Goal: Task Accomplishment & Management: Manage account settings

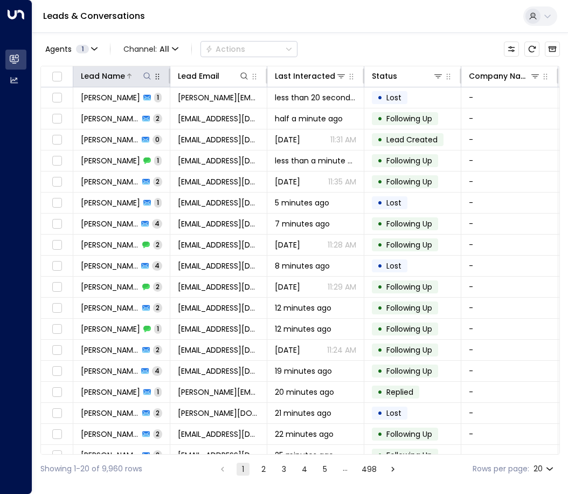
click at [148, 77] on icon at bounding box center [147, 76] width 9 height 9
type input "**********"
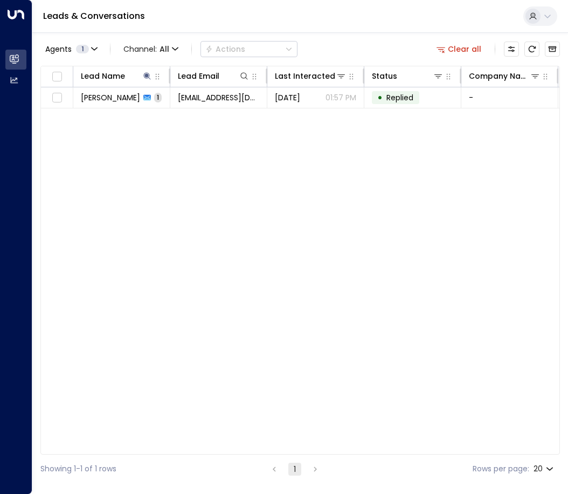
click at [310, 228] on div "Lead Name Lead Email Last Interacted Status Company Name Product # of people AI…" at bounding box center [300, 260] width 520 height 389
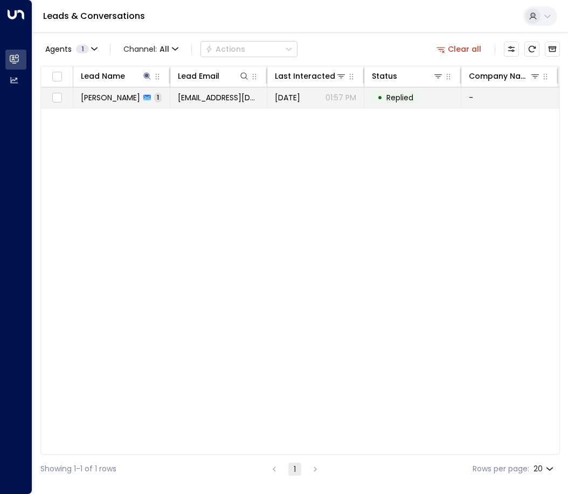
click at [217, 100] on span "[EMAIL_ADDRESS][DOMAIN_NAME]" at bounding box center [218, 97] width 81 height 11
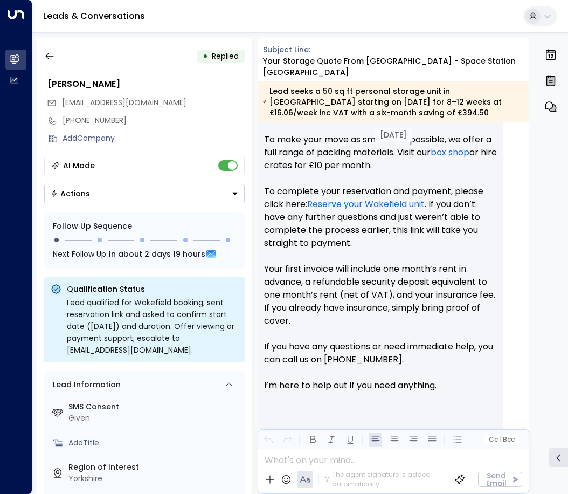
scroll to position [657, 0]
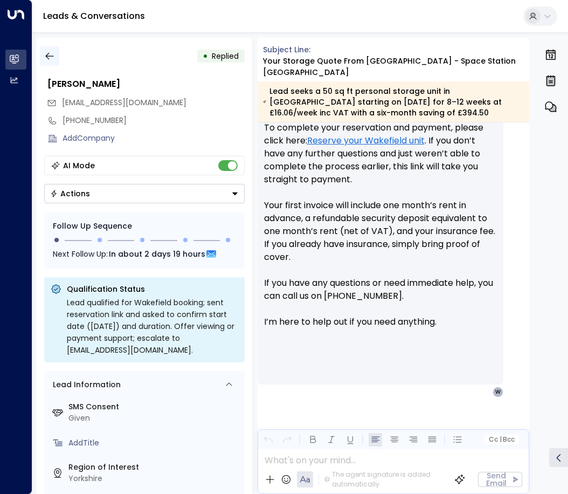
click at [43, 57] on button "button" at bounding box center [49, 55] width 19 height 19
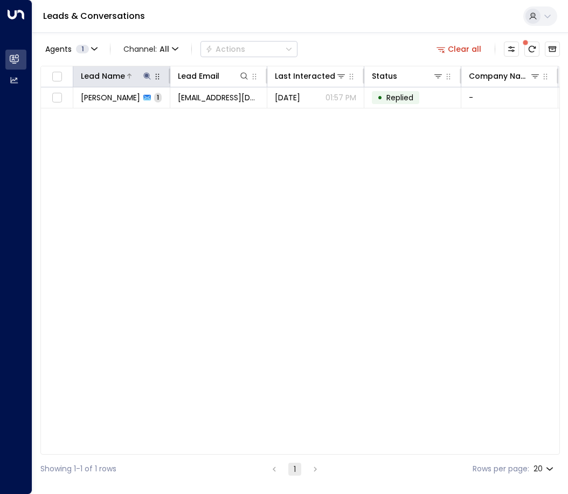
click at [146, 75] on icon at bounding box center [146, 75] width 7 height 7
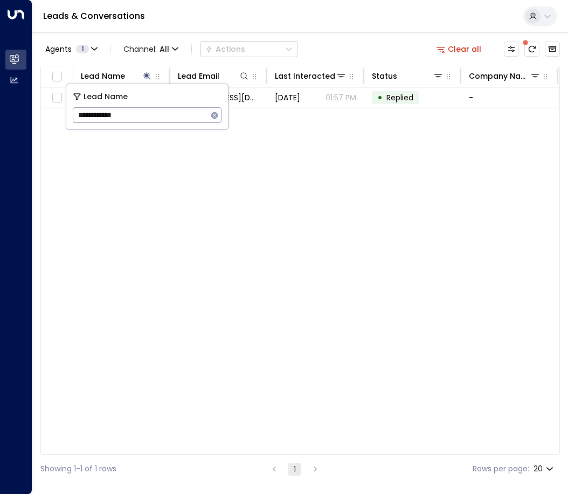
click at [212, 113] on icon "button" at bounding box center [214, 115] width 7 height 7
click at [164, 116] on input "text" at bounding box center [147, 115] width 149 height 20
paste input "**********"
type input "**********"
click at [228, 229] on div "Lead Name Lead Email Last Interacted Status Company Name Product # of people AI…" at bounding box center [300, 260] width 520 height 389
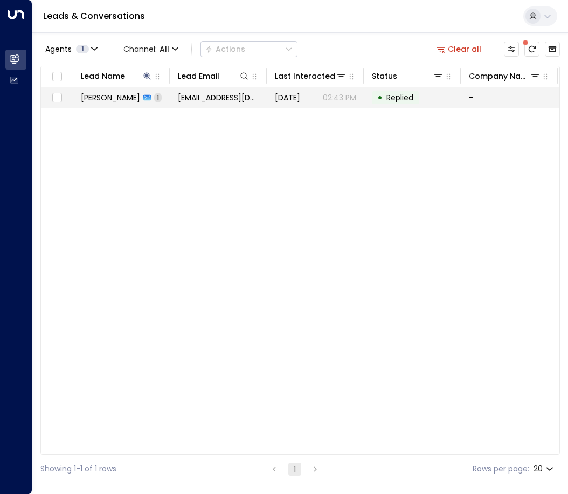
click at [122, 107] on td "[PERSON_NAME] 1" at bounding box center [121, 97] width 97 height 20
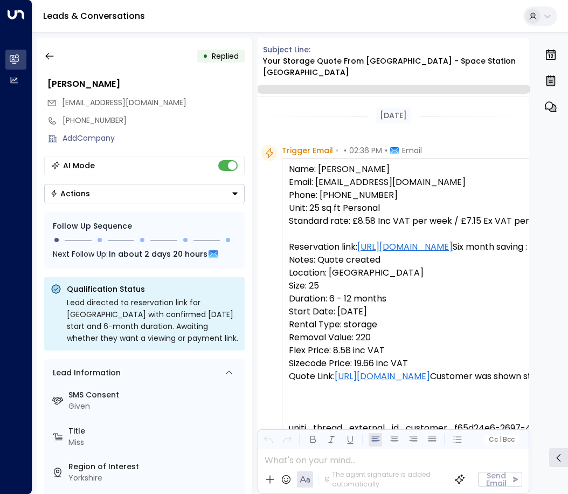
scroll to position [422, 0]
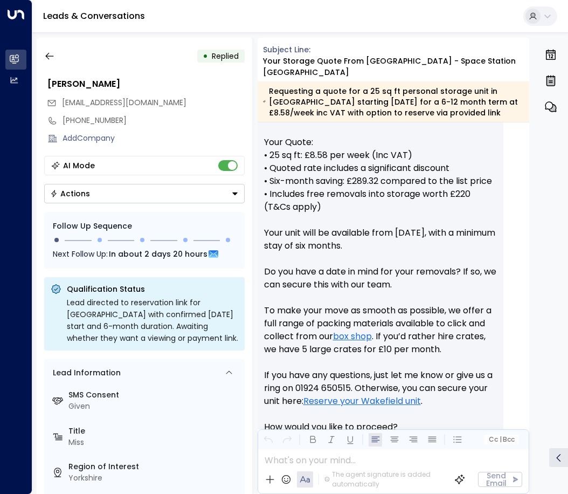
click at [232, 190] on icon "Button group with a nested menu" at bounding box center [235, 194] width 8 height 8
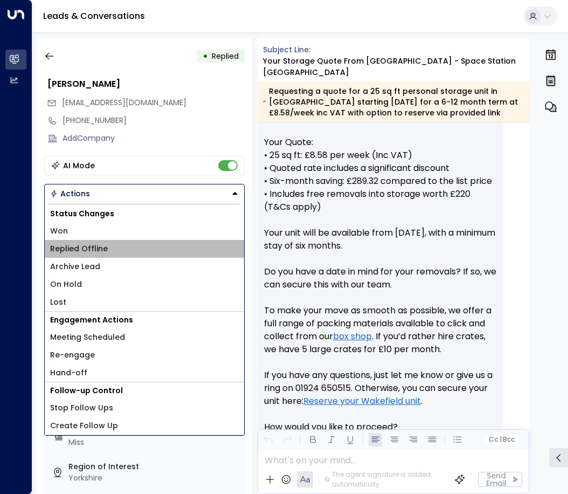
click at [137, 250] on li "Replied Offline" at bounding box center [144, 249] width 199 height 18
